Goal: Transaction & Acquisition: Purchase product/service

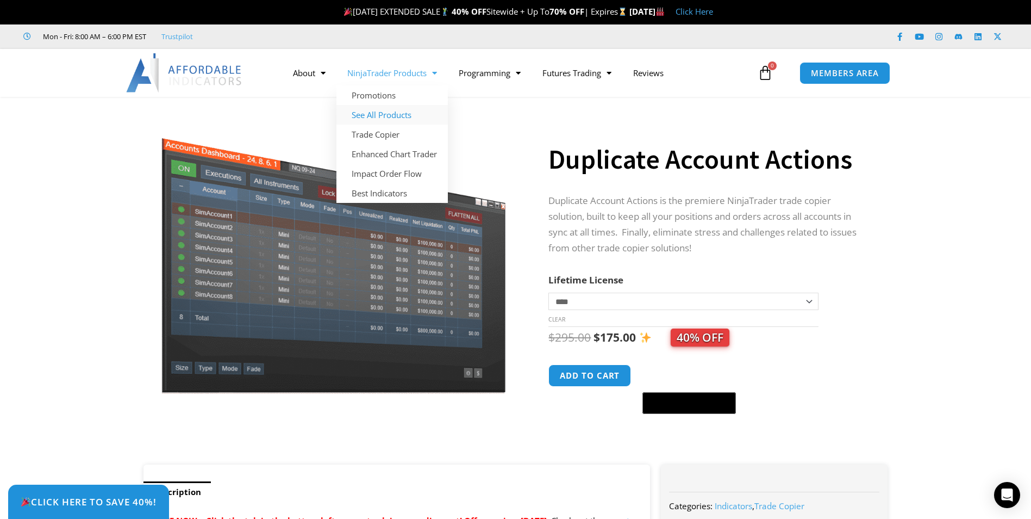
click at [390, 113] on link "See All Products" at bounding box center [392, 115] width 111 height 20
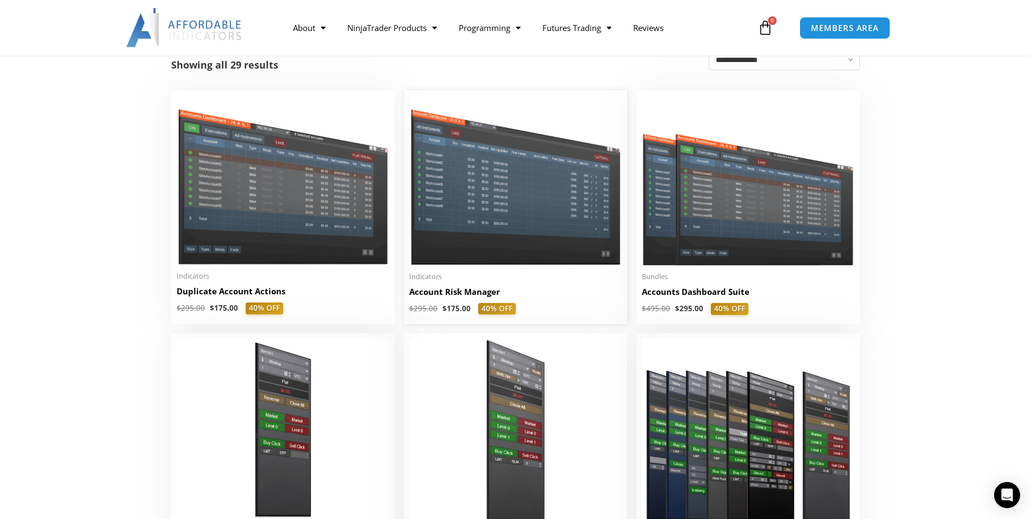
click at [508, 197] on img at bounding box center [515, 180] width 213 height 169
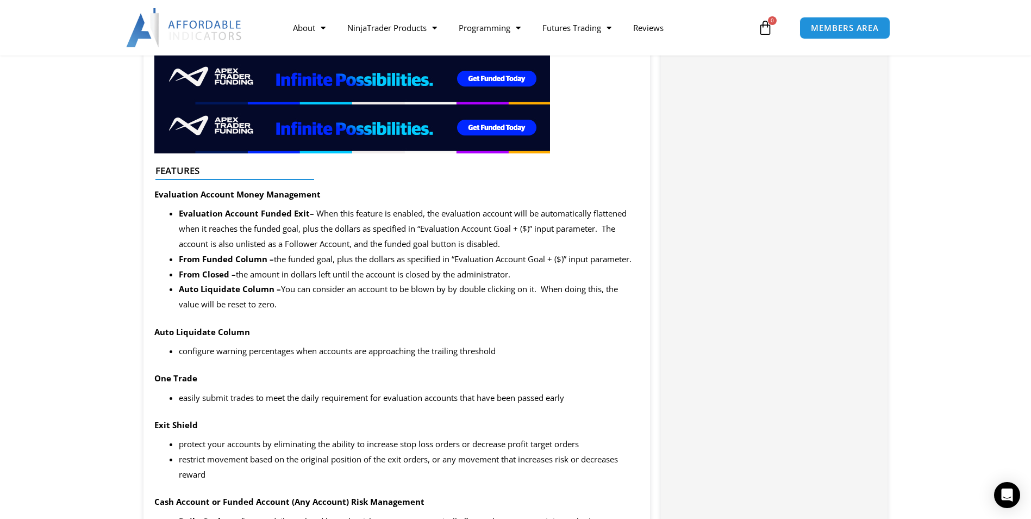
scroll to position [54, 0]
